Goal: Communication & Community: Connect with others

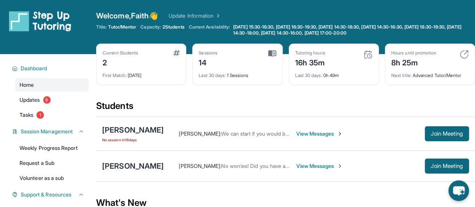
click at [312, 136] on span "View Messages" at bounding box center [319, 134] width 47 height 8
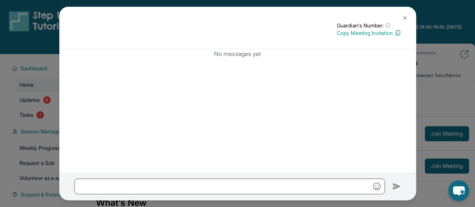
click at [403, 18] on img at bounding box center [405, 18] width 6 height 6
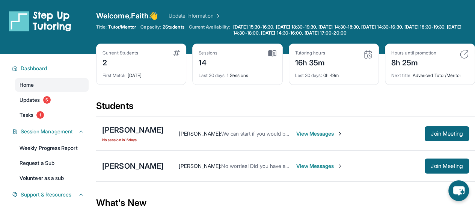
click at [323, 130] on span "View Messages" at bounding box center [319, 134] width 47 height 8
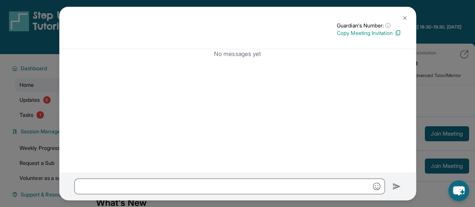
click at [406, 19] on img at bounding box center [405, 18] width 6 height 6
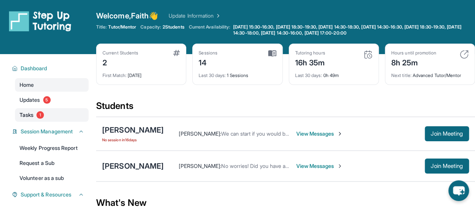
click at [33, 114] on span "Tasks" at bounding box center [27, 115] width 14 height 8
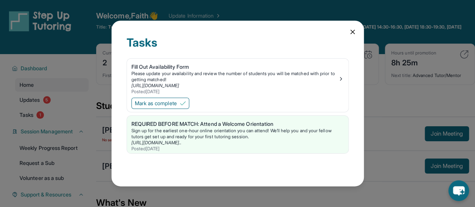
click at [56, 121] on div "Tasks Fill Out Availability Form Please update your availability and review the…" at bounding box center [237, 103] width 475 height 207
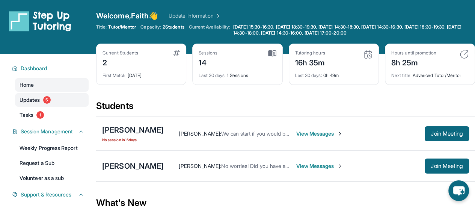
click at [35, 100] on span "Updates" at bounding box center [30, 100] width 21 height 8
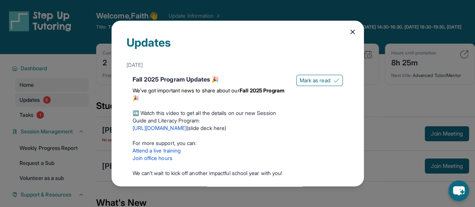
click at [35, 100] on div "Updates [DATE] Fall 2025 Program Updates 🎉 We’ve got important news to share ab…" at bounding box center [237, 103] width 475 height 207
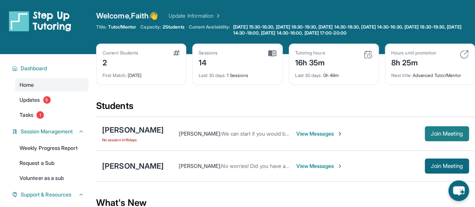
click at [437, 138] on button "Join Meeting" at bounding box center [447, 133] width 44 height 15
click at [322, 132] on span "View Messages" at bounding box center [319, 134] width 47 height 8
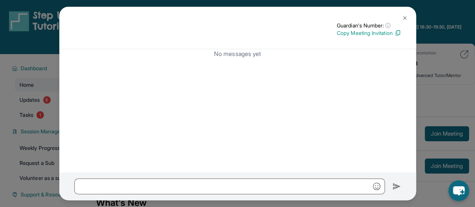
click at [377, 34] on p "Copy Meeting Invitation" at bounding box center [369, 33] width 64 height 8
click at [404, 14] on button at bounding box center [405, 18] width 15 height 15
